Goal: Information Seeking & Learning: Learn about a topic

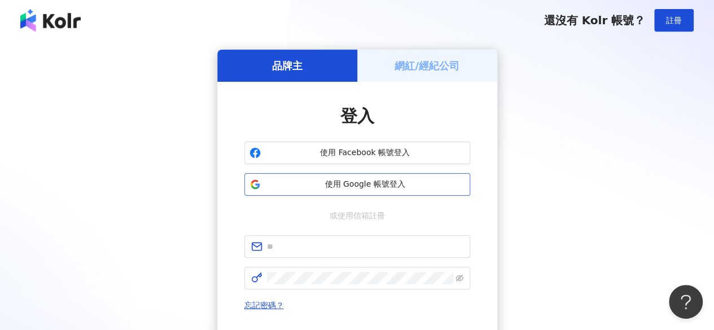
click at [410, 193] on button "使用 Google 帳號登入" at bounding box center [358, 184] width 226 height 23
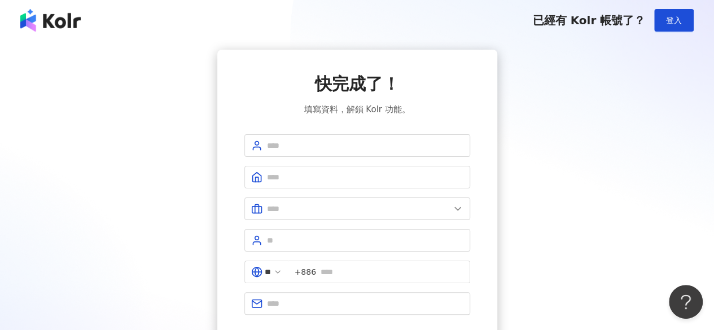
drag, startPoint x: 651, startPoint y: 28, endPoint x: 669, endPoint y: 23, distance: 18.6
click at [651, 28] on div "已經有 Kolr 帳號了？ 登入" at bounding box center [614, 20] width 162 height 23
click at [674, 23] on span "登入" at bounding box center [674, 20] width 16 height 9
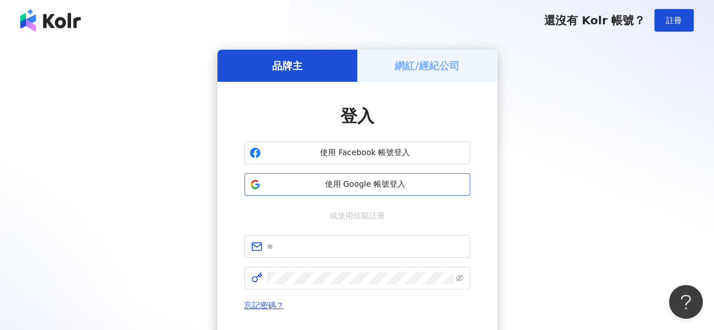
click at [406, 188] on span "使用 Google 帳號登入" at bounding box center [365, 184] width 200 height 11
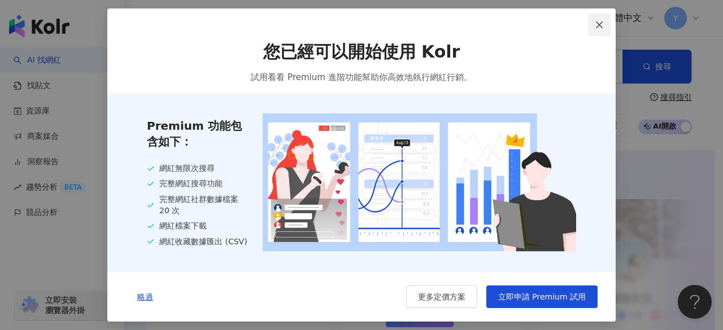
click at [601, 24] on icon "close" at bounding box center [599, 24] width 9 height 9
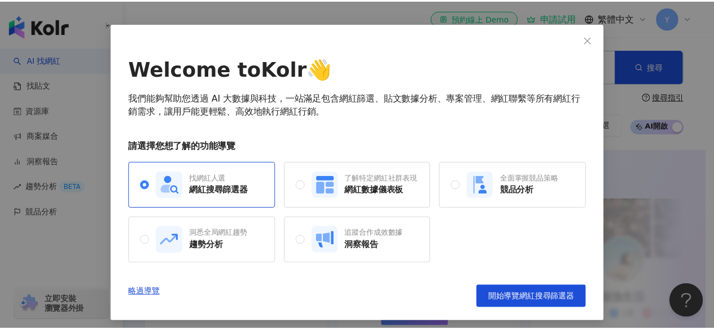
scroll to position [37, 0]
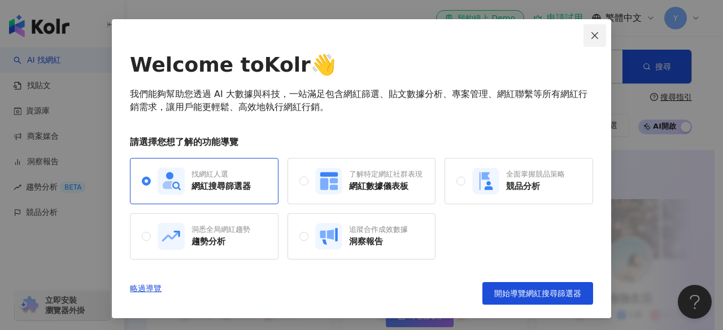
click at [591, 36] on icon "close" at bounding box center [594, 35] width 7 height 7
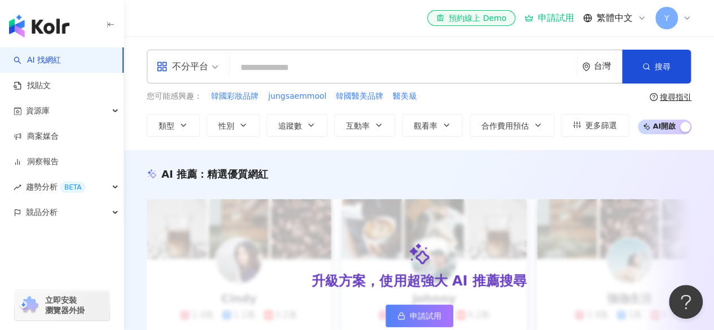
click at [316, 64] on input "search" at bounding box center [403, 67] width 338 height 21
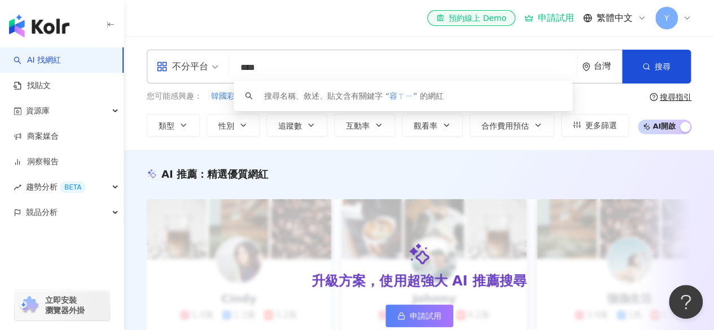
type input "**"
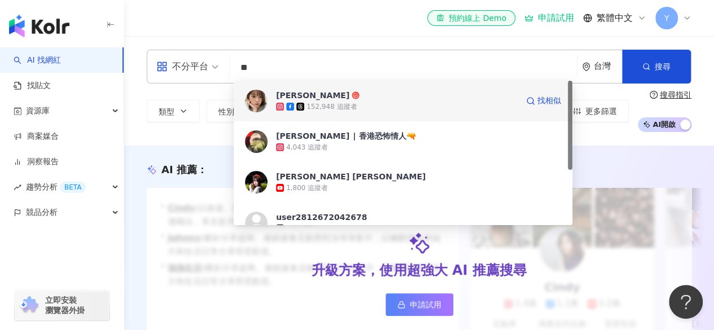
click at [345, 104] on div "152,948 追蹤者" at bounding box center [332, 107] width 50 height 10
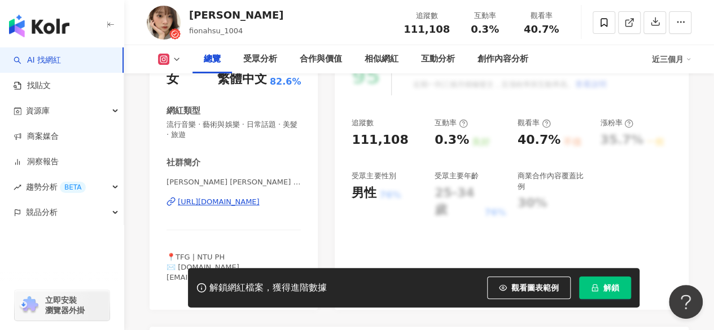
scroll to position [169, 0]
